Goal: Navigation & Orientation: Find specific page/section

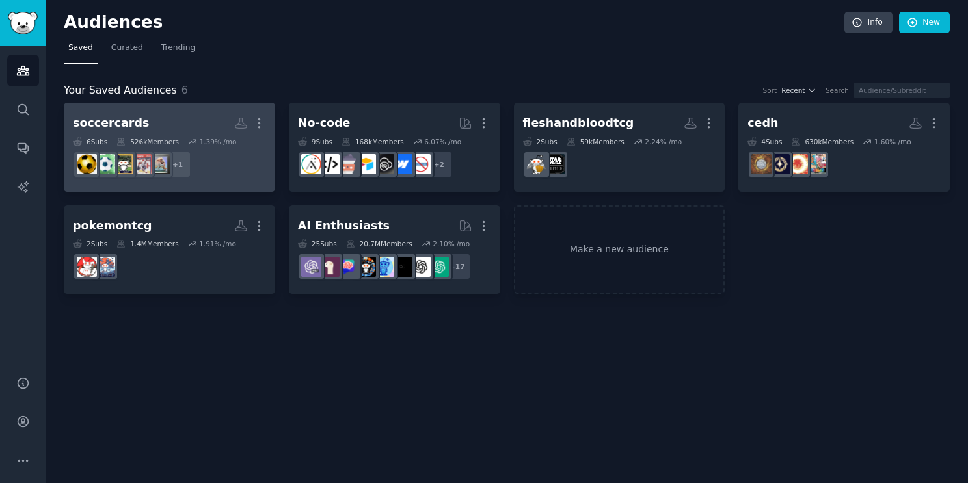
click at [187, 133] on h2 "soccercards More" at bounding box center [169, 123] width 193 height 23
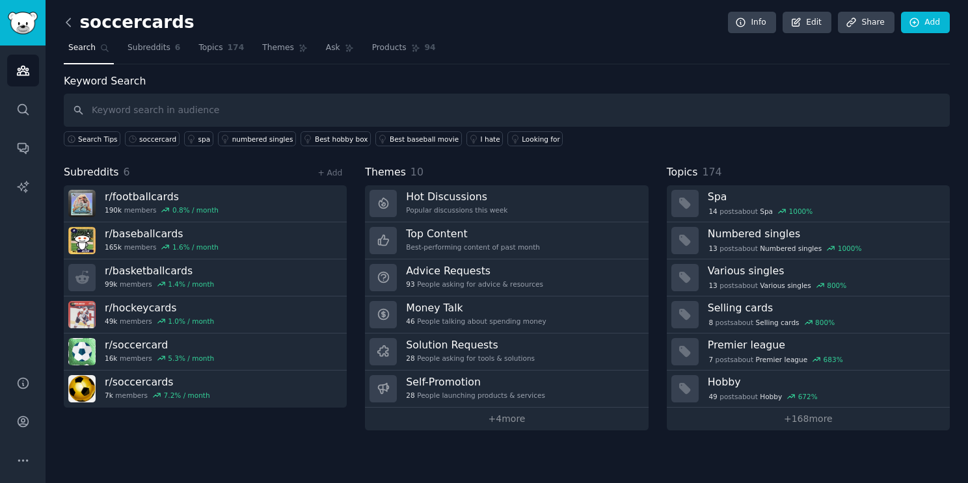
click at [66, 28] on icon at bounding box center [69, 23] width 14 height 14
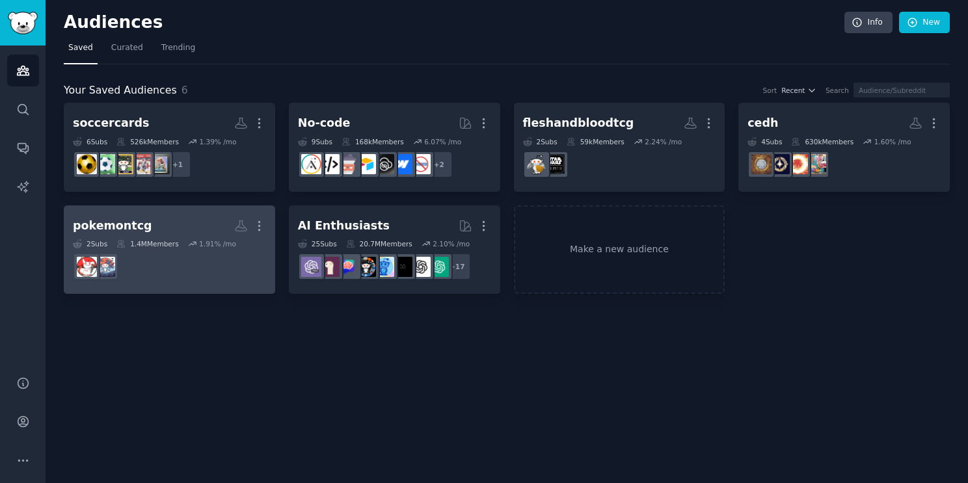
click at [145, 273] on dd at bounding box center [169, 267] width 193 height 36
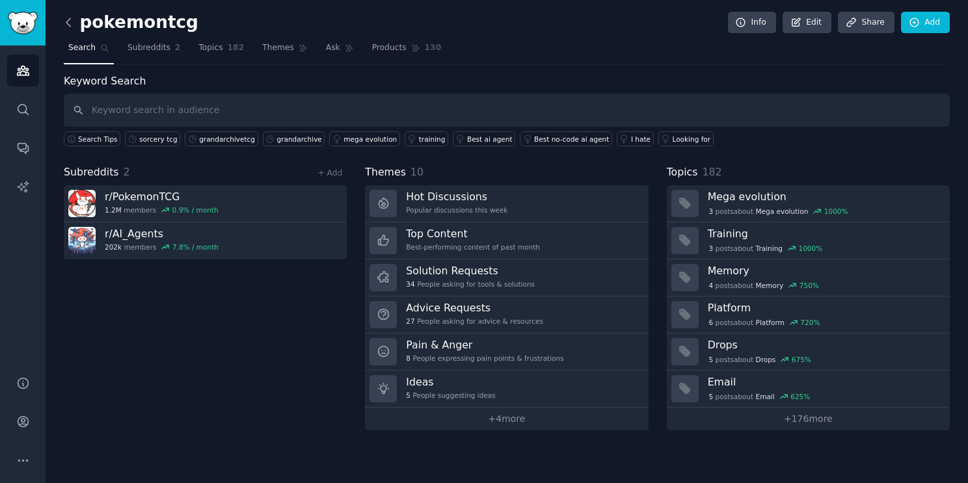
click at [71, 21] on icon at bounding box center [69, 23] width 14 height 14
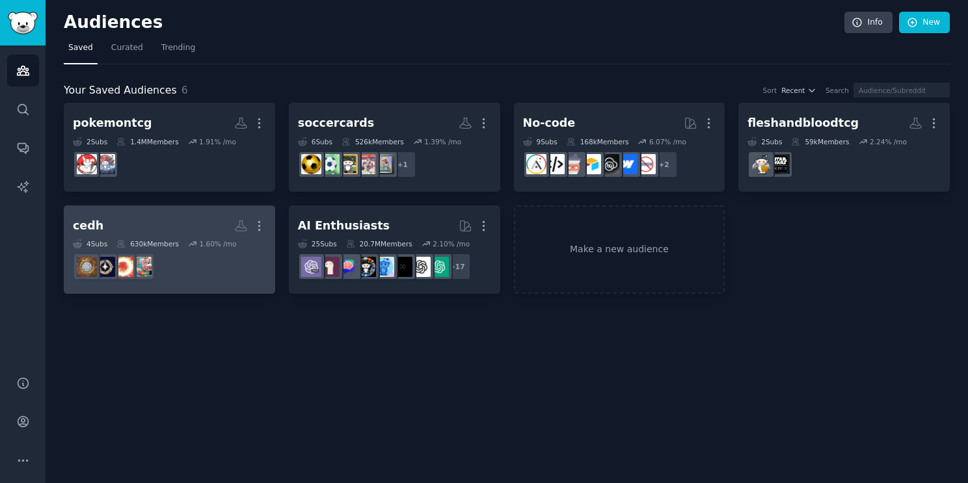
click at [193, 266] on dd at bounding box center [169, 267] width 193 height 36
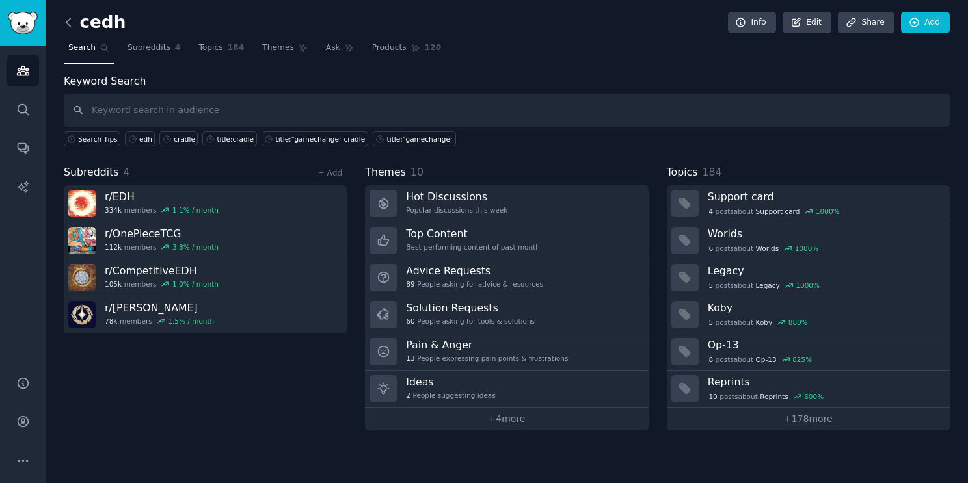
click at [66, 20] on icon at bounding box center [69, 23] width 14 height 14
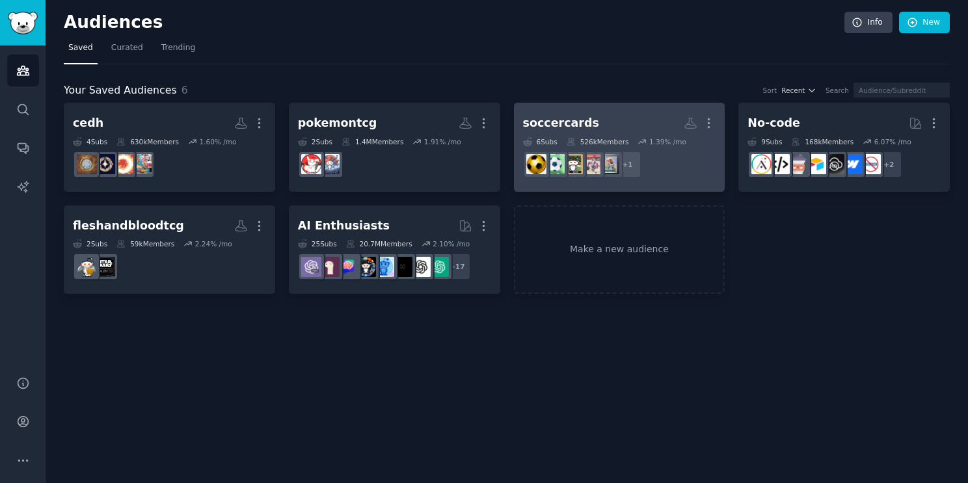
click at [601, 143] on div "526k Members" at bounding box center [598, 141] width 62 height 9
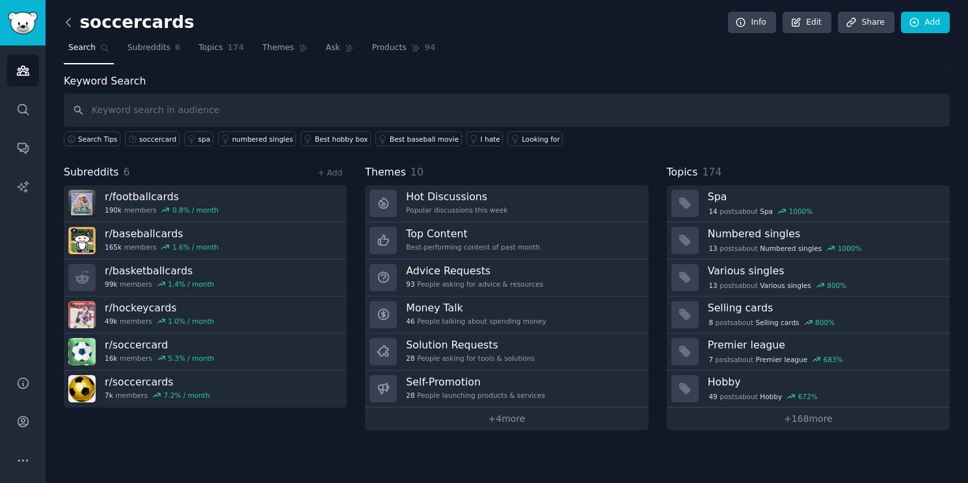
click at [67, 25] on icon at bounding box center [69, 23] width 14 height 14
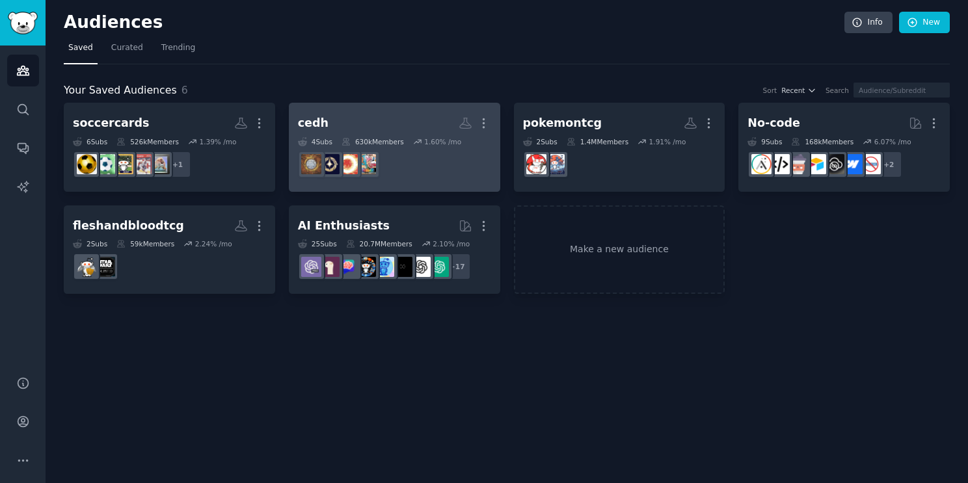
click at [330, 181] on dd at bounding box center [394, 164] width 193 height 36
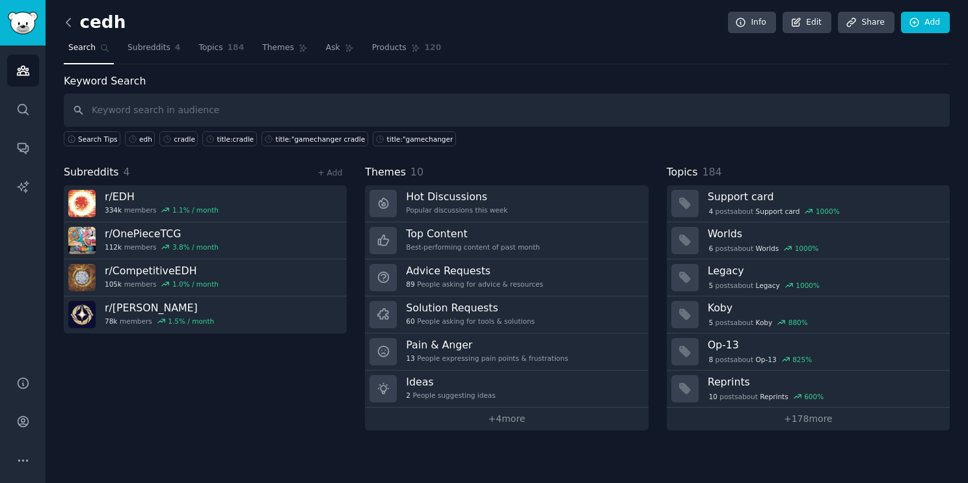
click at [64, 23] on icon at bounding box center [69, 23] width 14 height 14
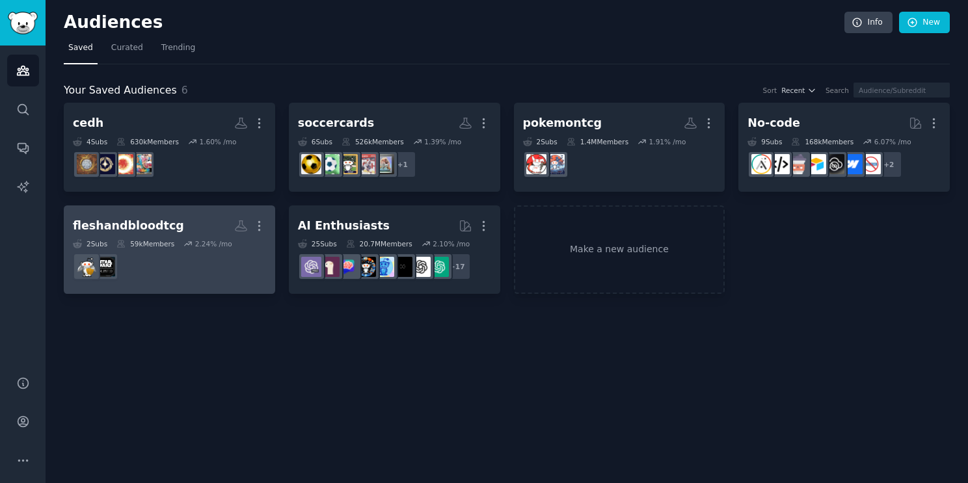
click at [190, 259] on dd at bounding box center [169, 267] width 193 height 36
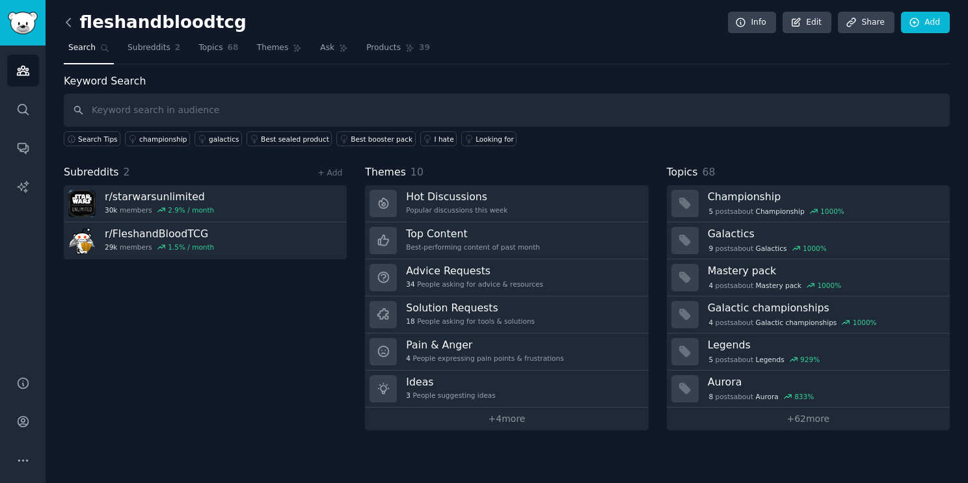
click at [65, 21] on icon at bounding box center [69, 23] width 14 height 14
